Goal: Transaction & Acquisition: Download file/media

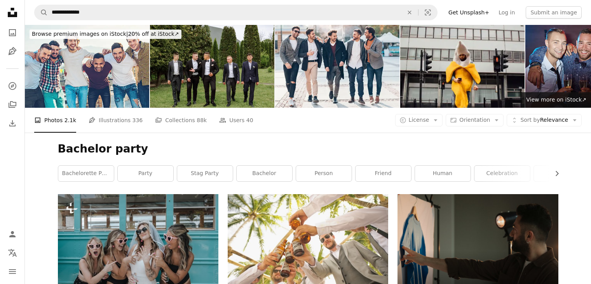
scroll to position [11315, 0]
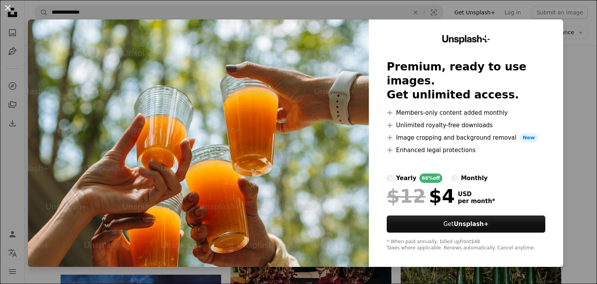
click at [5, 4] on button "An X shape" at bounding box center [7, 7] width 9 height 9
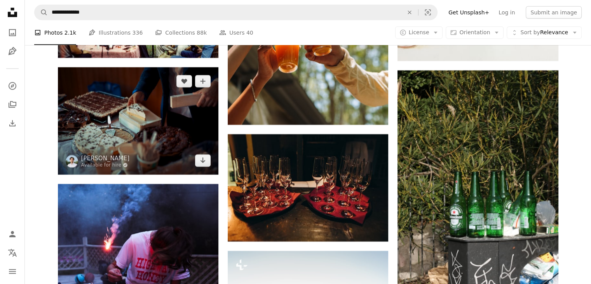
scroll to position [11411, 0]
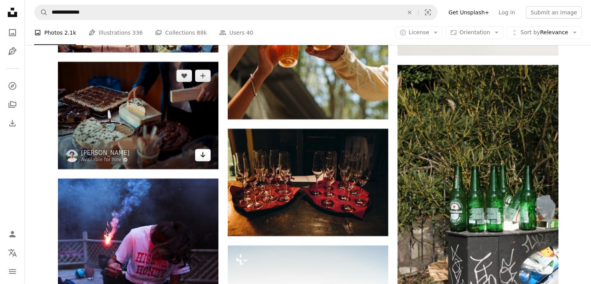
click at [201, 161] on link "Arrow pointing down" at bounding box center [203, 155] width 16 height 12
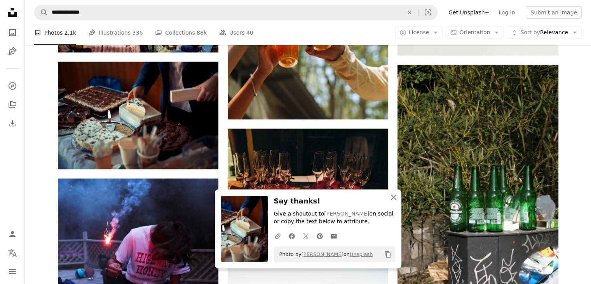
click at [396, 199] on icon "An X shape" at bounding box center [393, 196] width 9 height 9
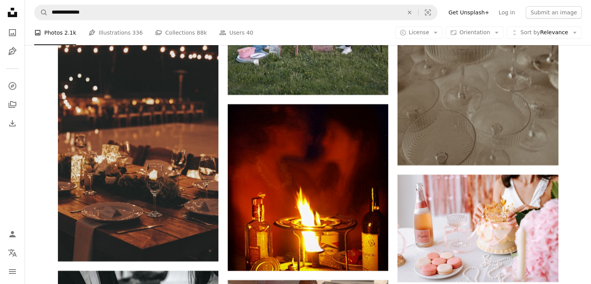
scroll to position [11806, 0]
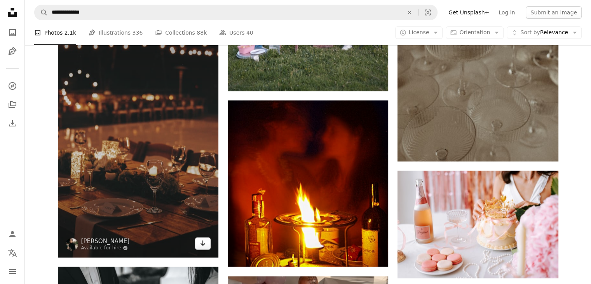
click at [204, 248] on icon "Arrow pointing down" at bounding box center [203, 242] width 6 height 9
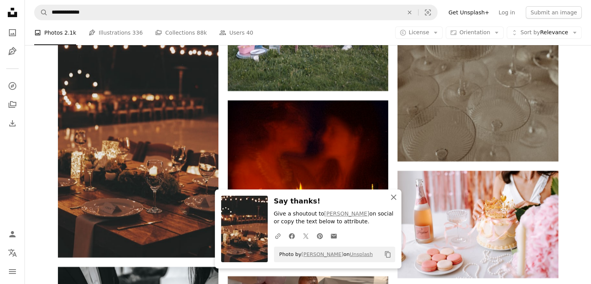
click at [395, 195] on icon "An X shape" at bounding box center [393, 196] width 9 height 9
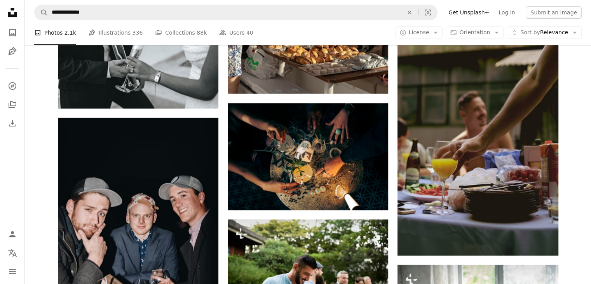
scroll to position [12080, 0]
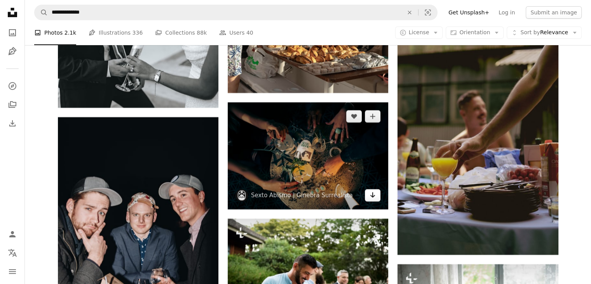
click at [376, 201] on link "Arrow pointing down" at bounding box center [373, 195] width 16 height 12
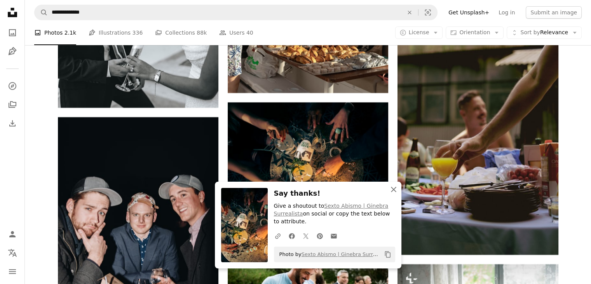
click at [392, 188] on icon "An X shape" at bounding box center [393, 189] width 9 height 9
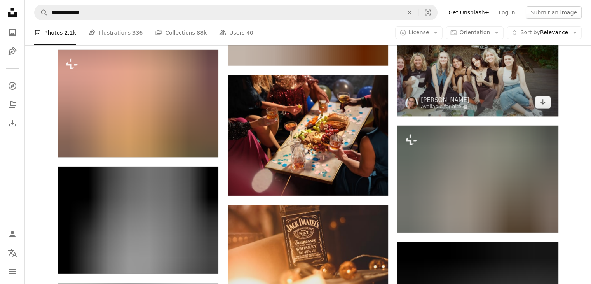
scroll to position [14860, 0]
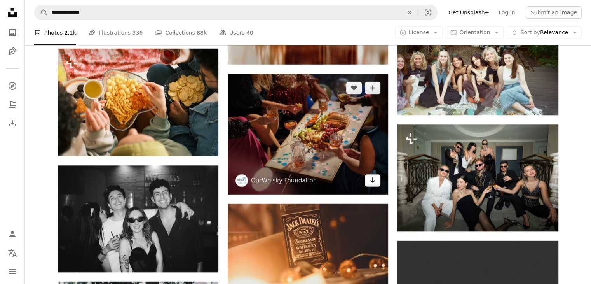
click at [372, 185] on icon "Arrow pointing down" at bounding box center [373, 179] width 6 height 9
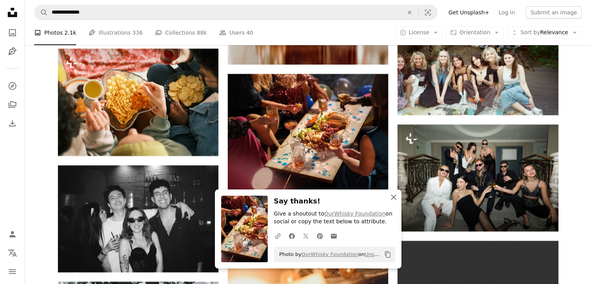
click at [394, 197] on icon "button" at bounding box center [393, 196] width 5 height 5
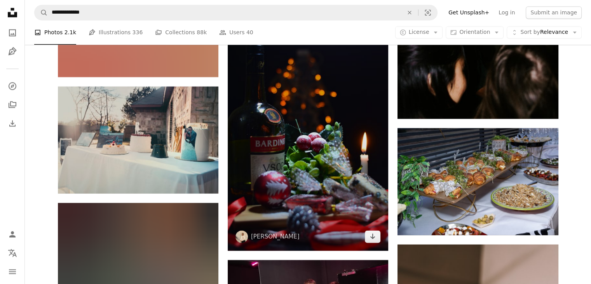
scroll to position [15939, 0]
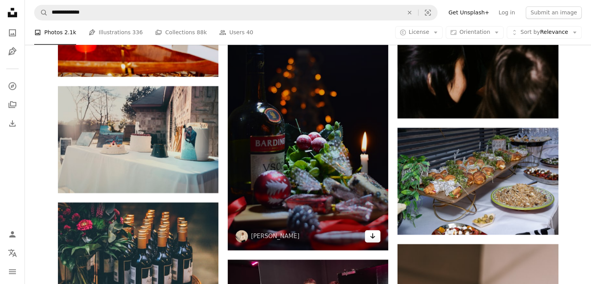
click at [371, 238] on icon "Arrow pointing down" at bounding box center [373, 235] width 6 height 9
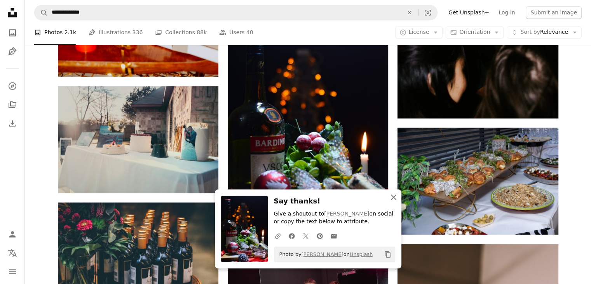
click at [393, 197] on icon "button" at bounding box center [393, 196] width 5 height 5
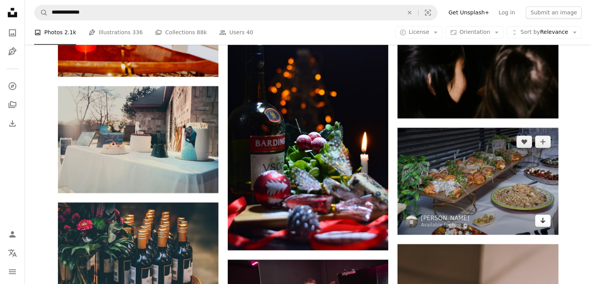
click at [541, 225] on icon "Arrow pointing down" at bounding box center [543, 219] width 6 height 9
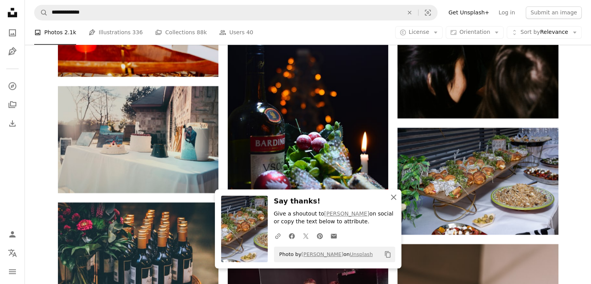
click at [394, 193] on icon "An X shape" at bounding box center [393, 196] width 9 height 9
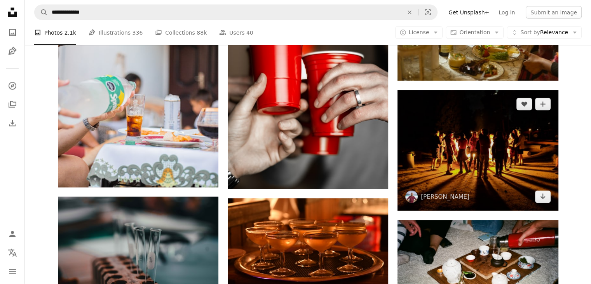
scroll to position [16448, 0]
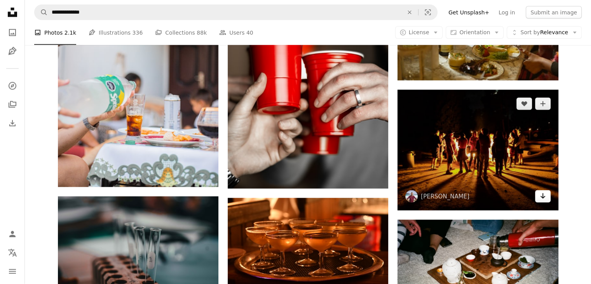
click at [536, 198] on link "Arrow pointing down" at bounding box center [543, 196] width 16 height 12
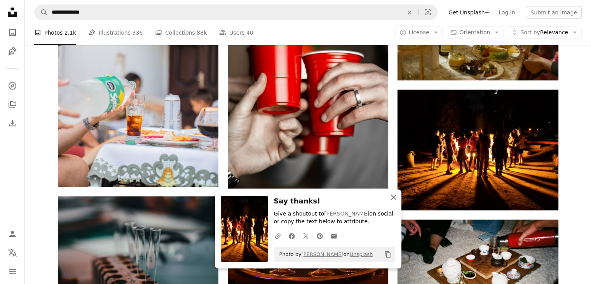
click at [397, 197] on icon "An X shape" at bounding box center [393, 196] width 9 height 9
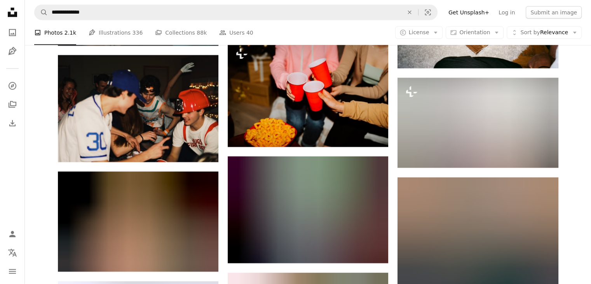
scroll to position [16706, 0]
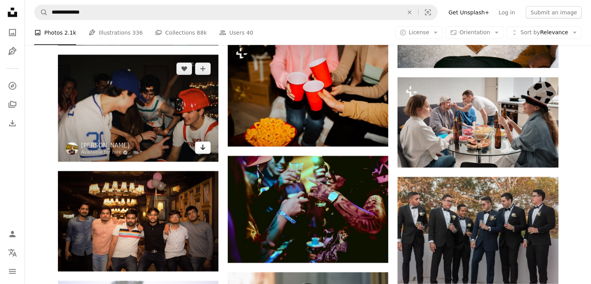
click at [201, 152] on icon "Arrow pointing down" at bounding box center [203, 147] width 6 height 9
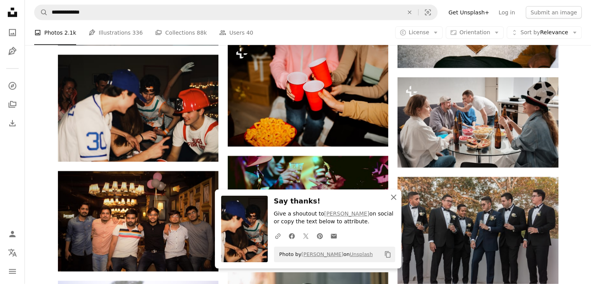
click at [397, 198] on icon "An X shape" at bounding box center [393, 196] width 9 height 9
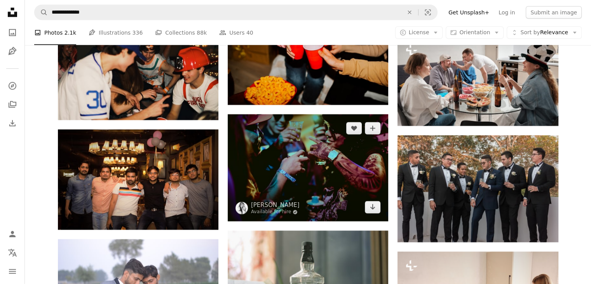
scroll to position [16748, 0]
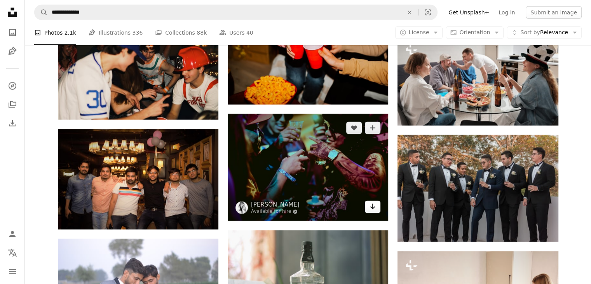
click at [370, 211] on icon "Arrow pointing down" at bounding box center [373, 206] width 6 height 9
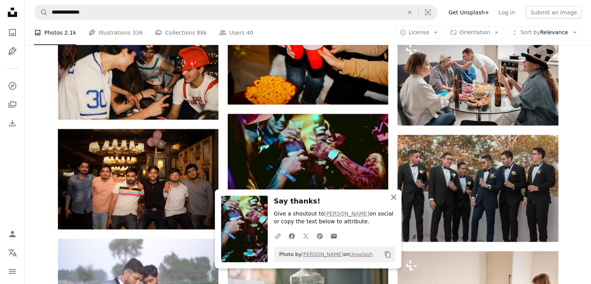
click at [394, 198] on icon "An X shape" at bounding box center [393, 196] width 9 height 9
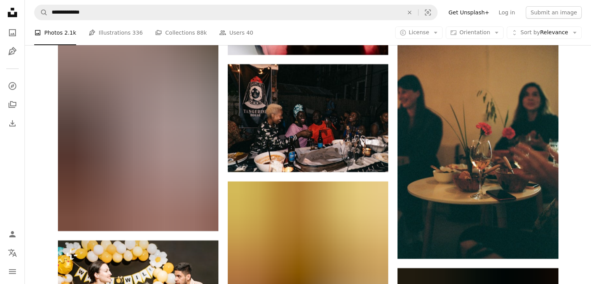
scroll to position [17980, 0]
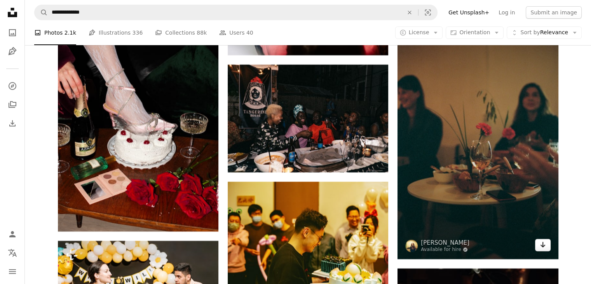
click at [546, 247] on link "Arrow pointing down" at bounding box center [543, 245] width 16 height 12
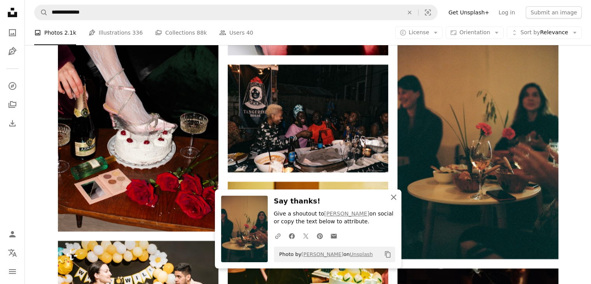
click at [397, 199] on icon "An X shape" at bounding box center [393, 196] width 9 height 9
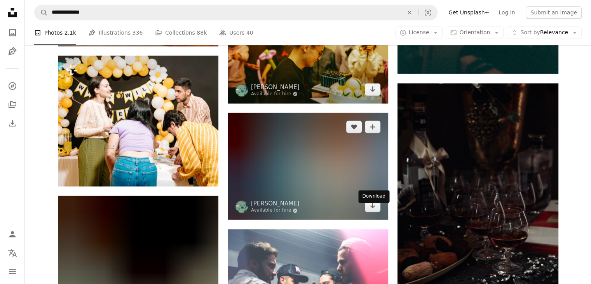
scroll to position [18217, 0]
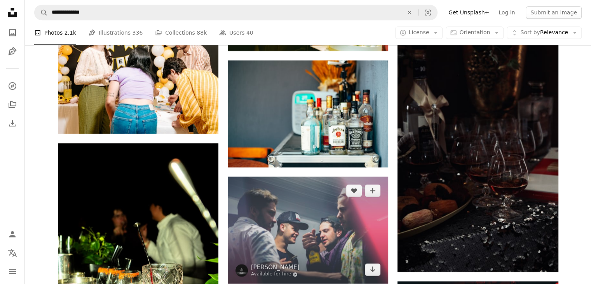
click at [369, 213] on img at bounding box center [308, 230] width 161 height 107
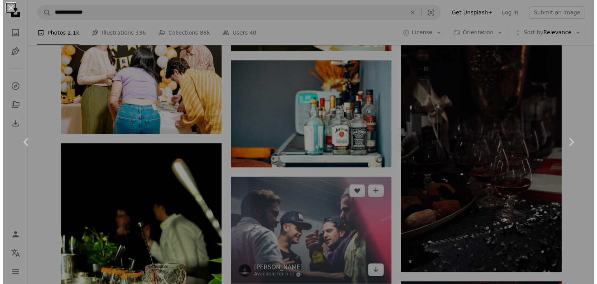
scroll to position [18240, 0]
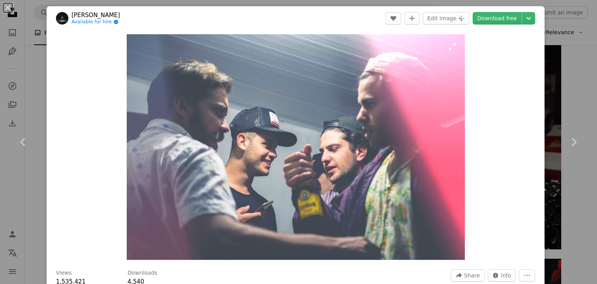
click at [430, 117] on img "Zoom in on this image" at bounding box center [296, 147] width 338 height 226
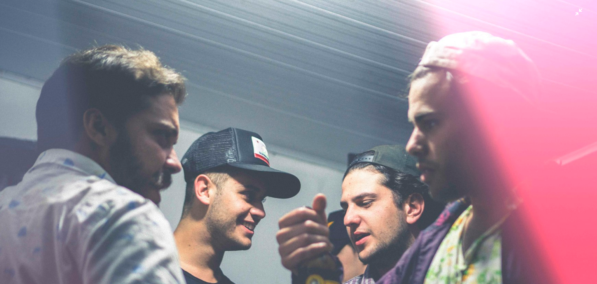
scroll to position [53, 0]
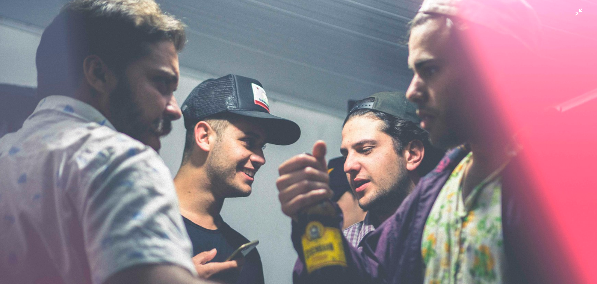
click at [573, 17] on img "Zoom out on this image" at bounding box center [299, 145] width 598 height 399
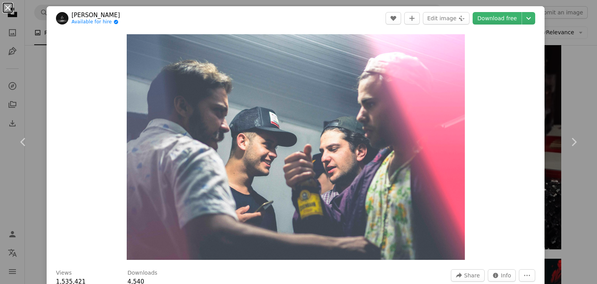
click at [7, 8] on button "An X shape" at bounding box center [7, 7] width 9 height 9
click at [7, 8] on icon "Unsplash logo Unsplash Home" at bounding box center [13, 13] width 16 height 16
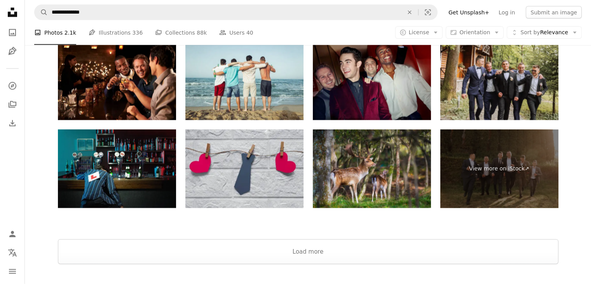
scroll to position [19426, 0]
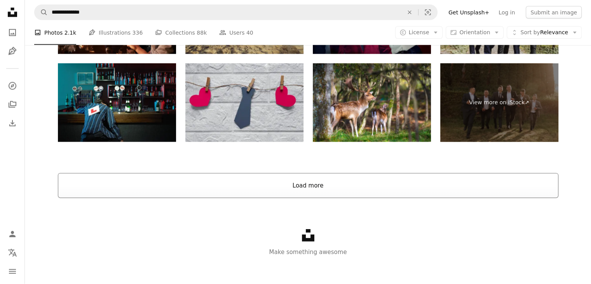
click at [350, 187] on button "Load more" at bounding box center [308, 185] width 501 height 25
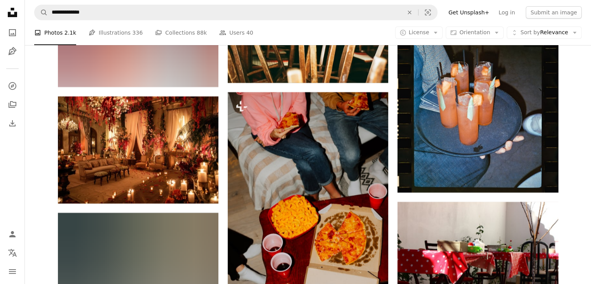
scroll to position [20669, 0]
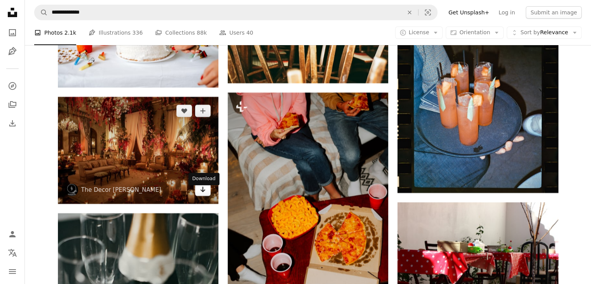
click at [200, 194] on icon "Arrow pointing down" at bounding box center [203, 189] width 6 height 9
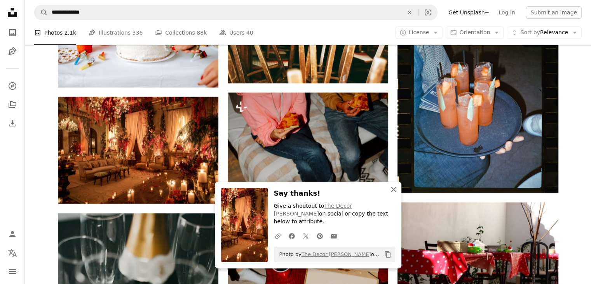
click at [394, 194] on icon "An X shape" at bounding box center [393, 189] width 9 height 9
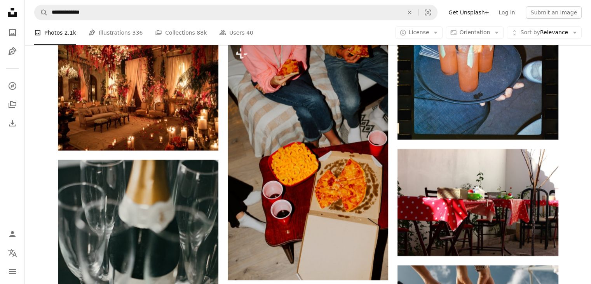
scroll to position [20722, 0]
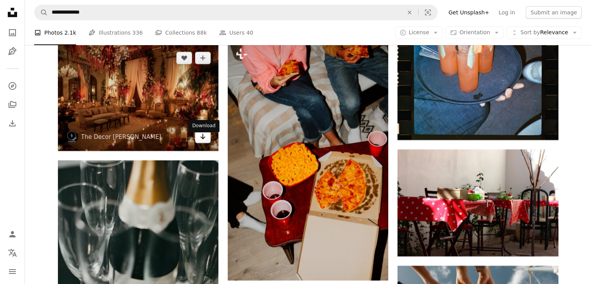
click at [205, 141] on icon "Arrow pointing down" at bounding box center [203, 136] width 6 height 9
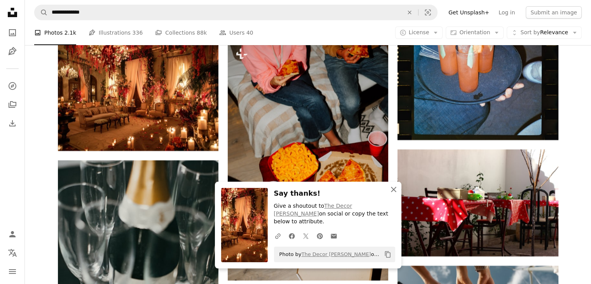
click at [395, 194] on icon "An X shape" at bounding box center [393, 189] width 9 height 9
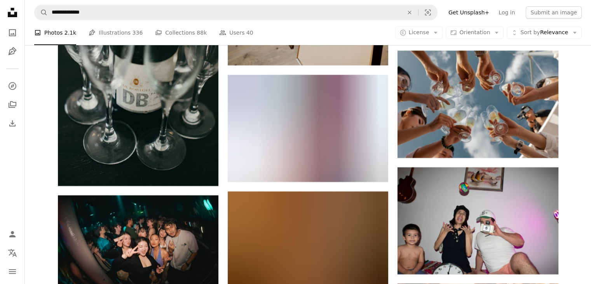
scroll to position [20955, 0]
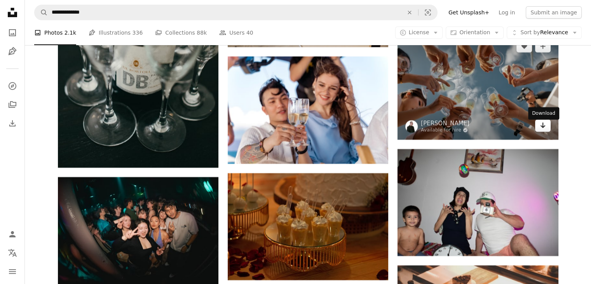
click at [547, 129] on link "Arrow pointing down" at bounding box center [543, 125] width 16 height 12
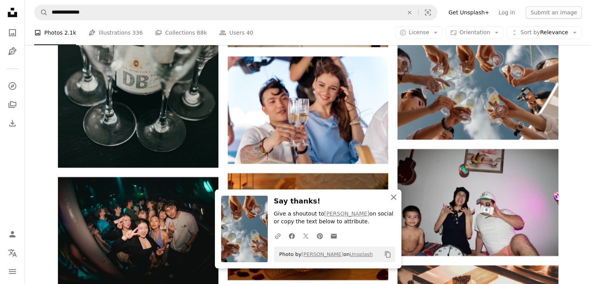
click at [395, 194] on icon "An X shape" at bounding box center [393, 196] width 9 height 9
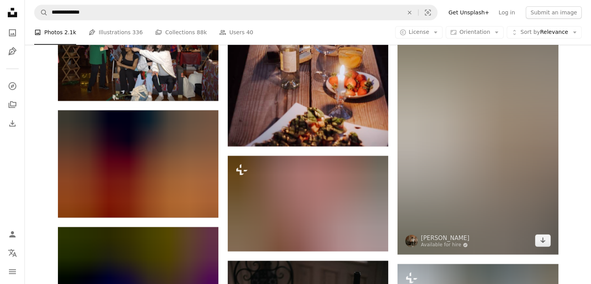
scroll to position [21577, 0]
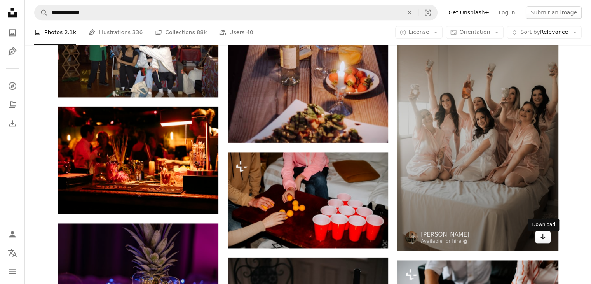
click at [545, 240] on icon "Arrow pointing down" at bounding box center [543, 236] width 6 height 9
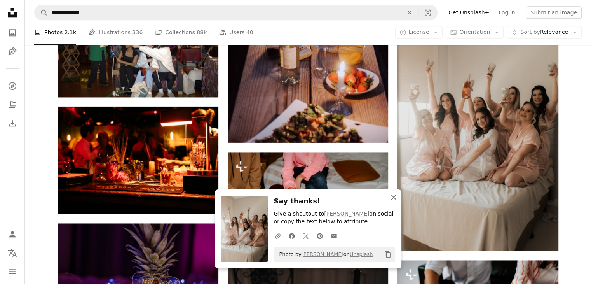
click at [397, 201] on icon "An X shape" at bounding box center [393, 196] width 9 height 9
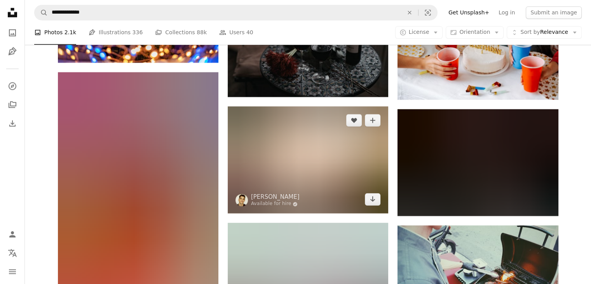
scroll to position [21850, 0]
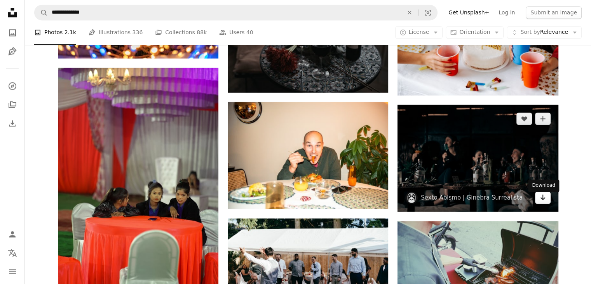
click at [544, 198] on icon "Arrow pointing down" at bounding box center [543, 196] width 6 height 9
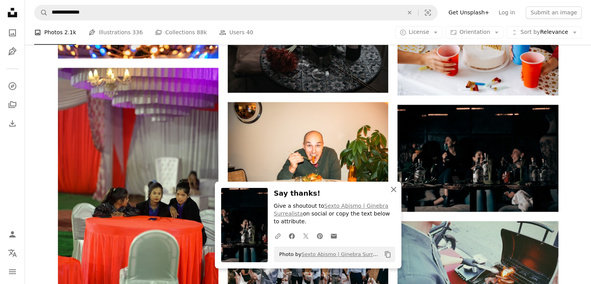
click at [395, 191] on icon "button" at bounding box center [393, 189] width 5 height 5
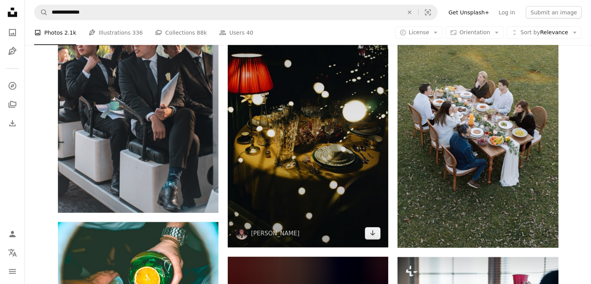
scroll to position [22550, 0]
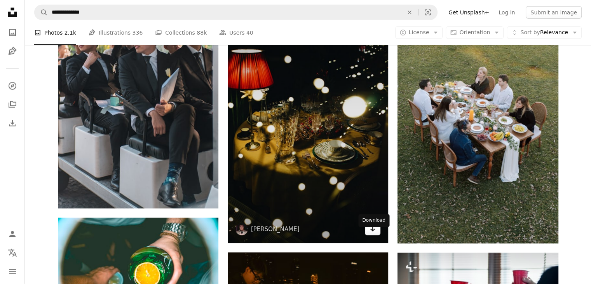
click at [374, 233] on icon "Arrow pointing down" at bounding box center [373, 228] width 6 height 9
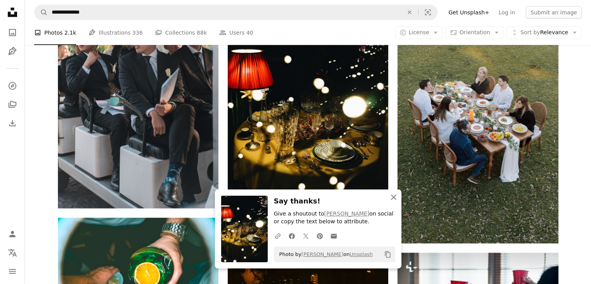
click at [393, 199] on icon "An X shape" at bounding box center [393, 196] width 9 height 9
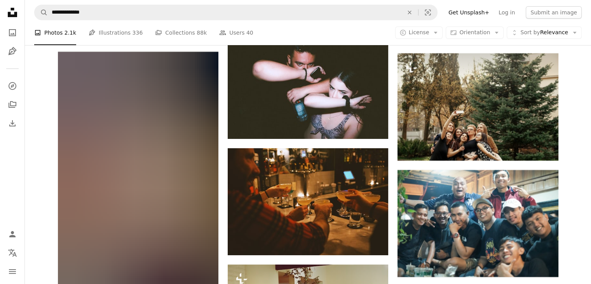
scroll to position [23599, 0]
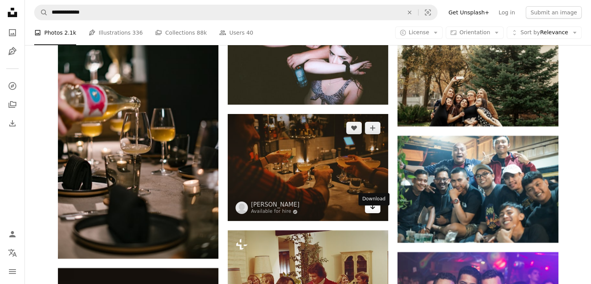
click at [375, 211] on icon "Arrow pointing down" at bounding box center [373, 206] width 6 height 9
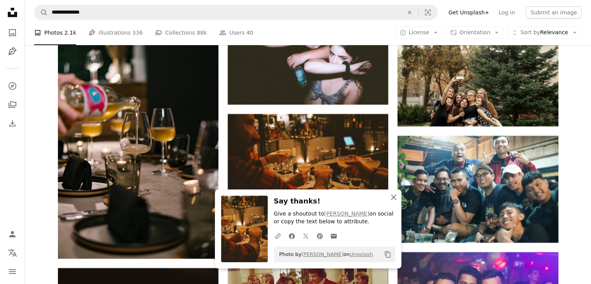
click at [396, 195] on icon "button" at bounding box center [393, 196] width 5 height 5
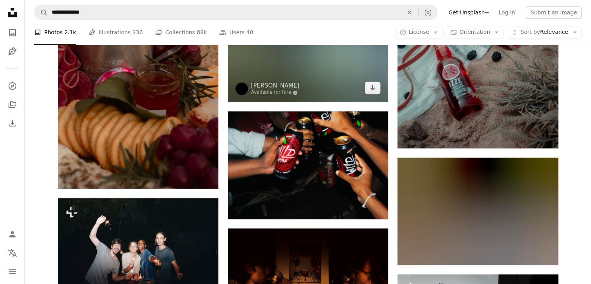
scroll to position [24338, 0]
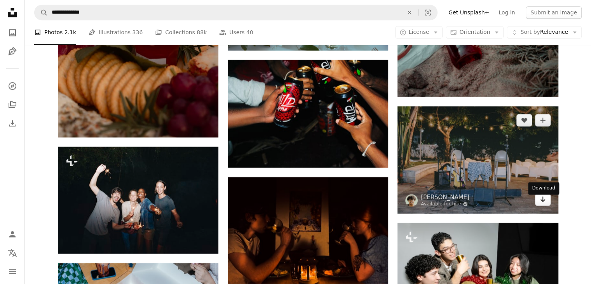
click at [543, 200] on icon "Arrow pointing down" at bounding box center [543, 198] width 6 height 9
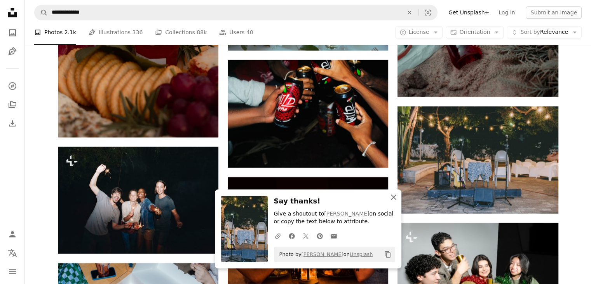
click at [392, 195] on icon "An X shape" at bounding box center [393, 196] width 9 height 9
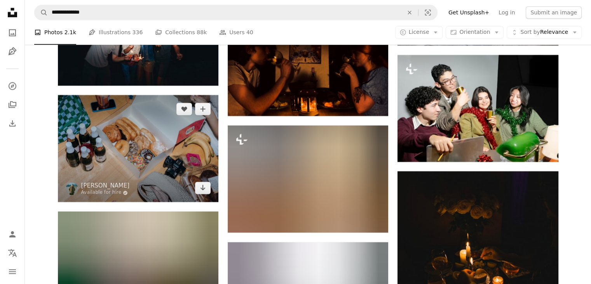
scroll to position [24533, 0]
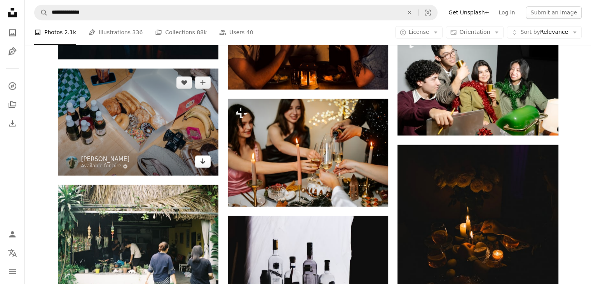
click at [205, 166] on icon "Arrow pointing down" at bounding box center [203, 160] width 6 height 9
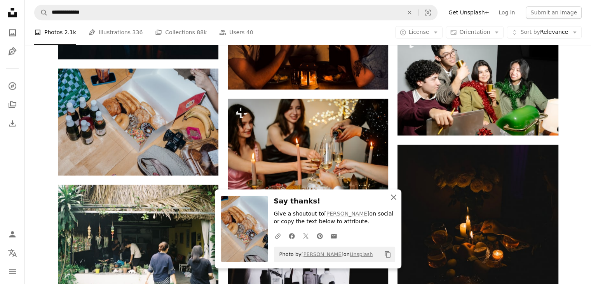
click at [394, 197] on icon "button" at bounding box center [393, 196] width 5 height 5
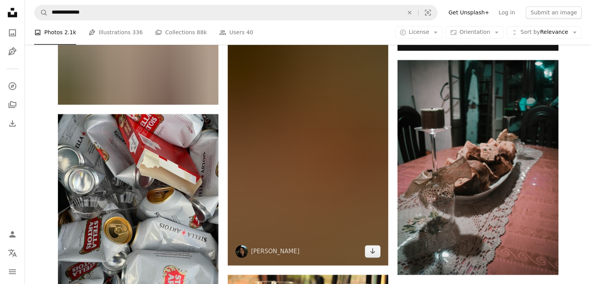
scroll to position [24844, 0]
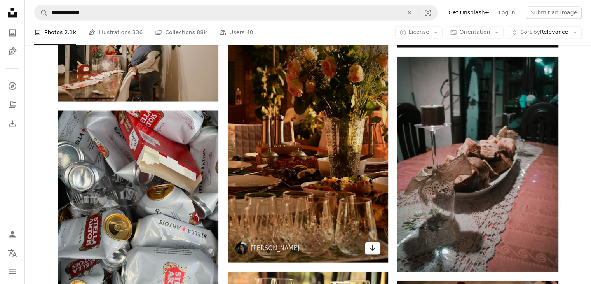
click at [371, 252] on icon "Arrow pointing down" at bounding box center [373, 247] width 6 height 9
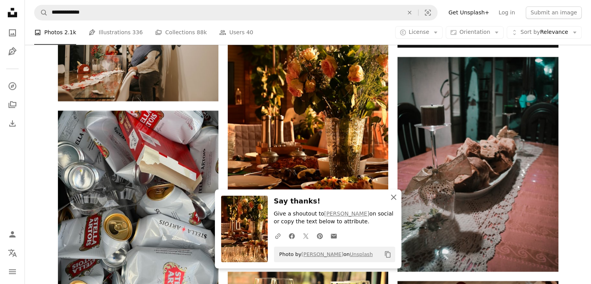
click at [394, 201] on icon "An X shape" at bounding box center [393, 196] width 9 height 9
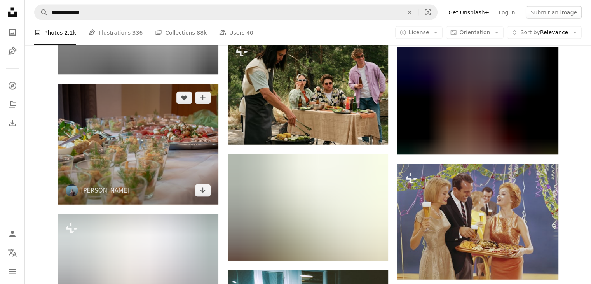
scroll to position [25233, 0]
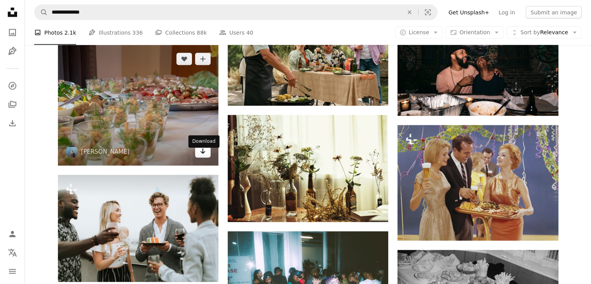
click at [205, 156] on icon "Arrow pointing down" at bounding box center [203, 151] width 6 height 9
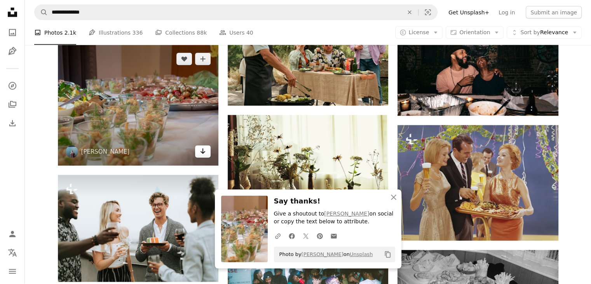
click at [205, 156] on icon "Arrow pointing down" at bounding box center [203, 151] width 6 height 9
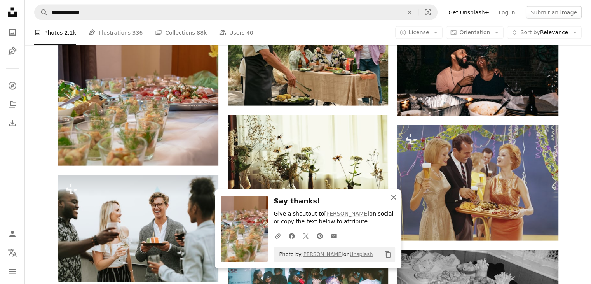
click at [397, 201] on icon "An X shape" at bounding box center [393, 196] width 9 height 9
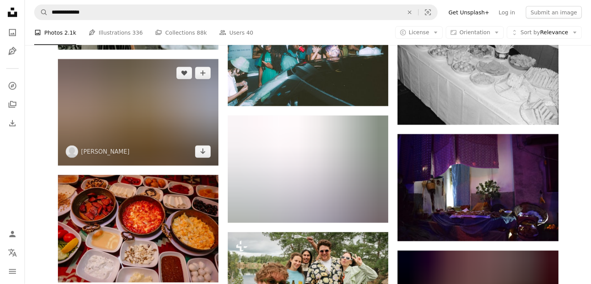
scroll to position [25466, 0]
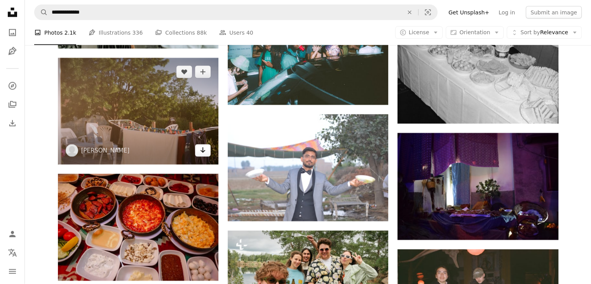
click at [205, 155] on icon "Arrow pointing down" at bounding box center [203, 149] width 6 height 9
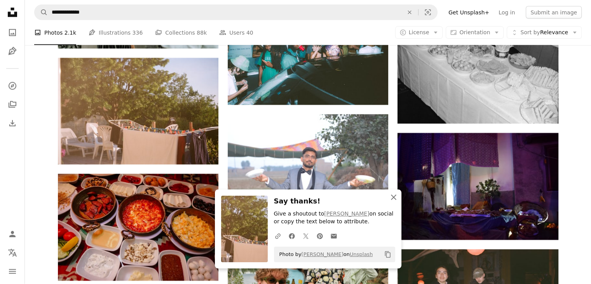
click at [392, 193] on icon "An X shape" at bounding box center [393, 196] width 9 height 9
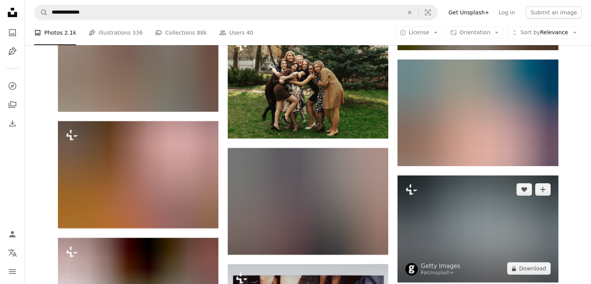
scroll to position [29665, 0]
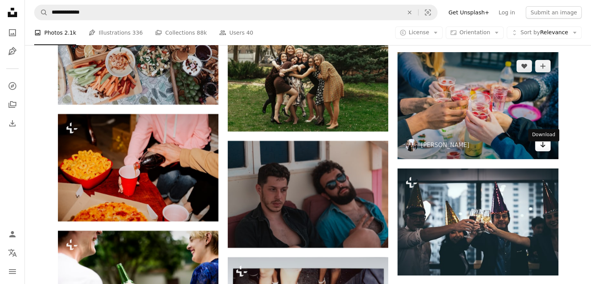
click at [541, 149] on icon "Arrow pointing down" at bounding box center [543, 144] width 6 height 9
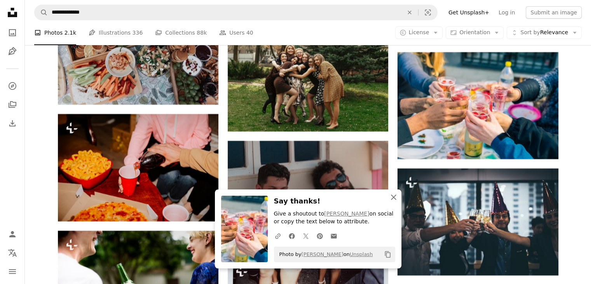
click at [390, 196] on icon "An X shape" at bounding box center [393, 196] width 9 height 9
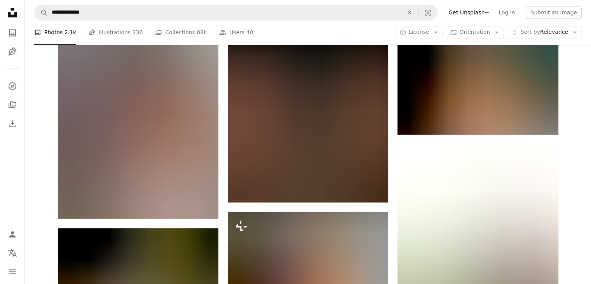
scroll to position [34021, 0]
